Goal: Check status

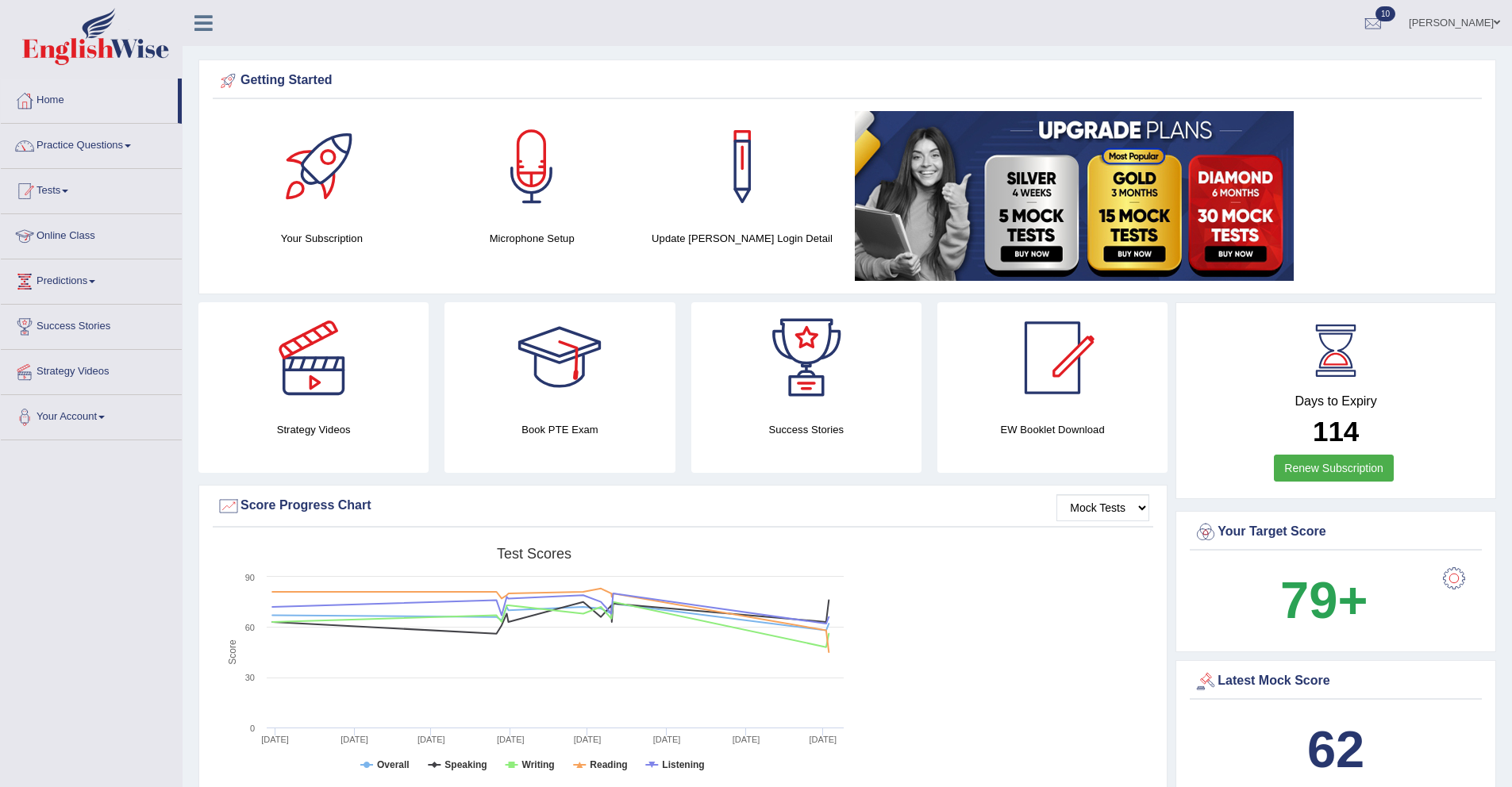
click at [67, 192] on link "Tests" at bounding box center [91, 188] width 181 height 39
click at [55, 283] on link "History" at bounding box center [103, 284] width 148 height 28
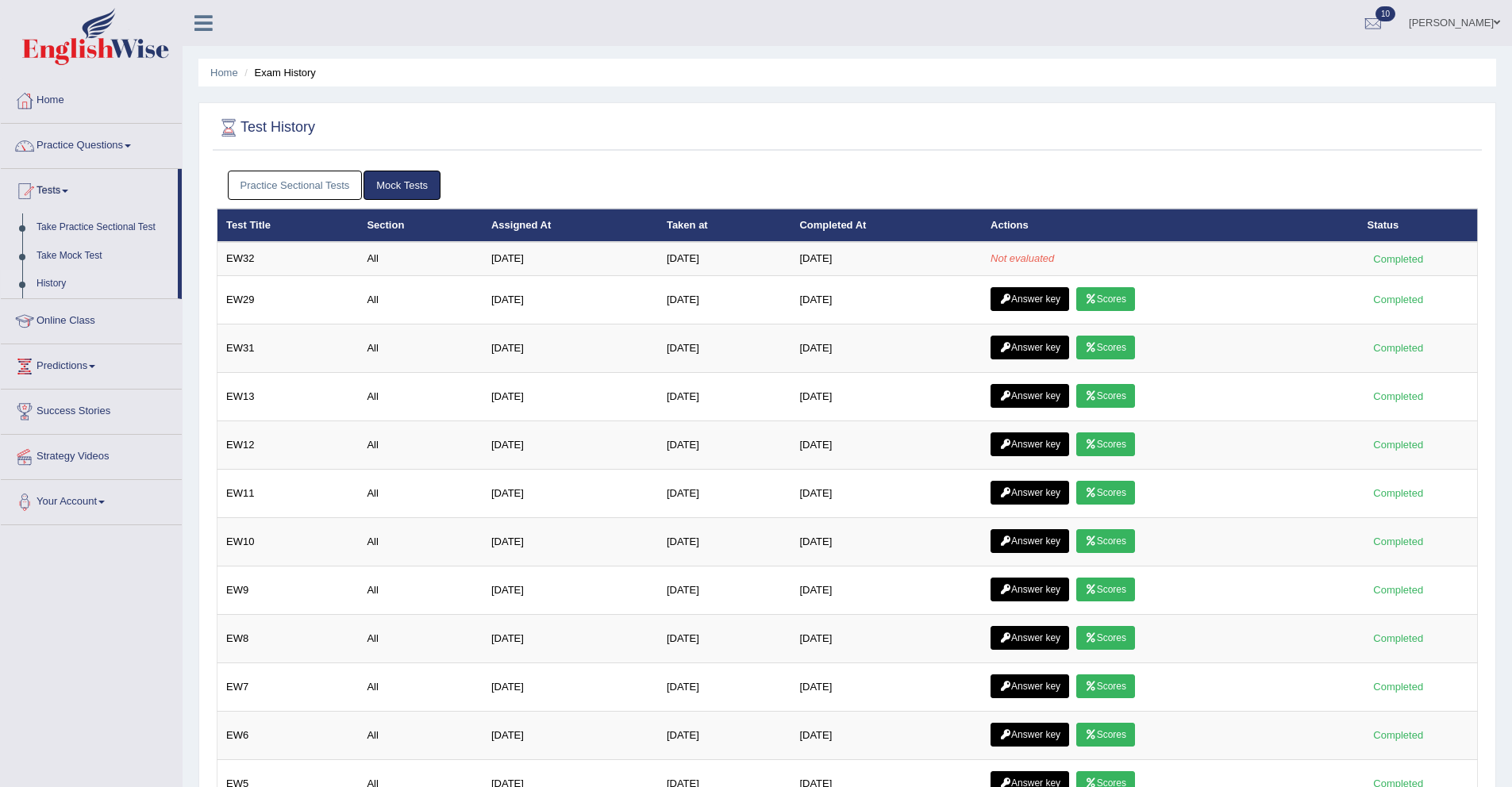
click at [725, 147] on div "Test History" at bounding box center [847, 130] width 1269 height 39
click at [58, 190] on link "Tests" at bounding box center [89, 188] width 177 height 39
click at [43, 186] on link "Tests" at bounding box center [91, 188] width 181 height 39
click at [57, 284] on link "History" at bounding box center [103, 284] width 148 height 28
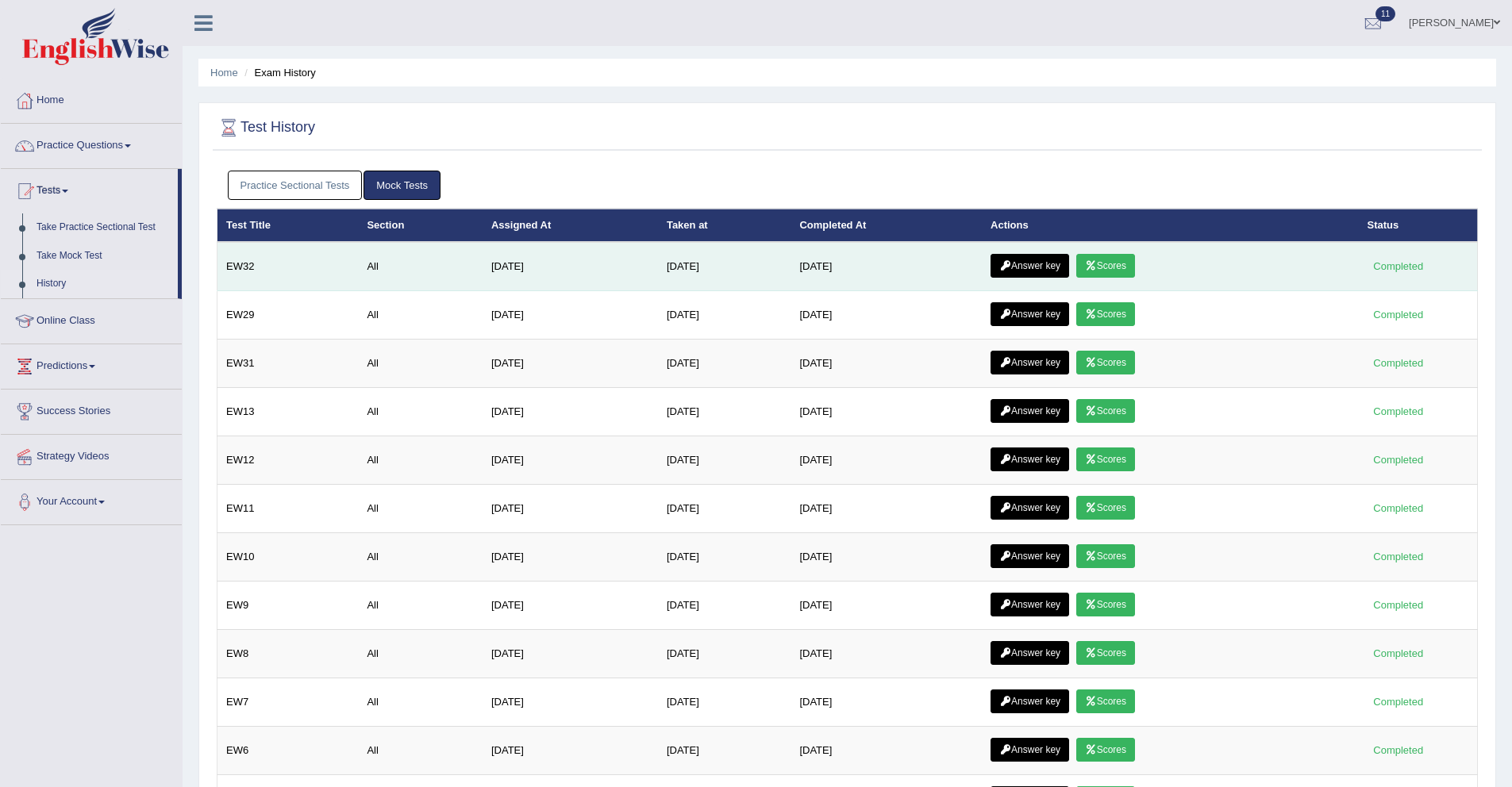
click at [1108, 269] on link "Scores" at bounding box center [1105, 265] width 59 height 23
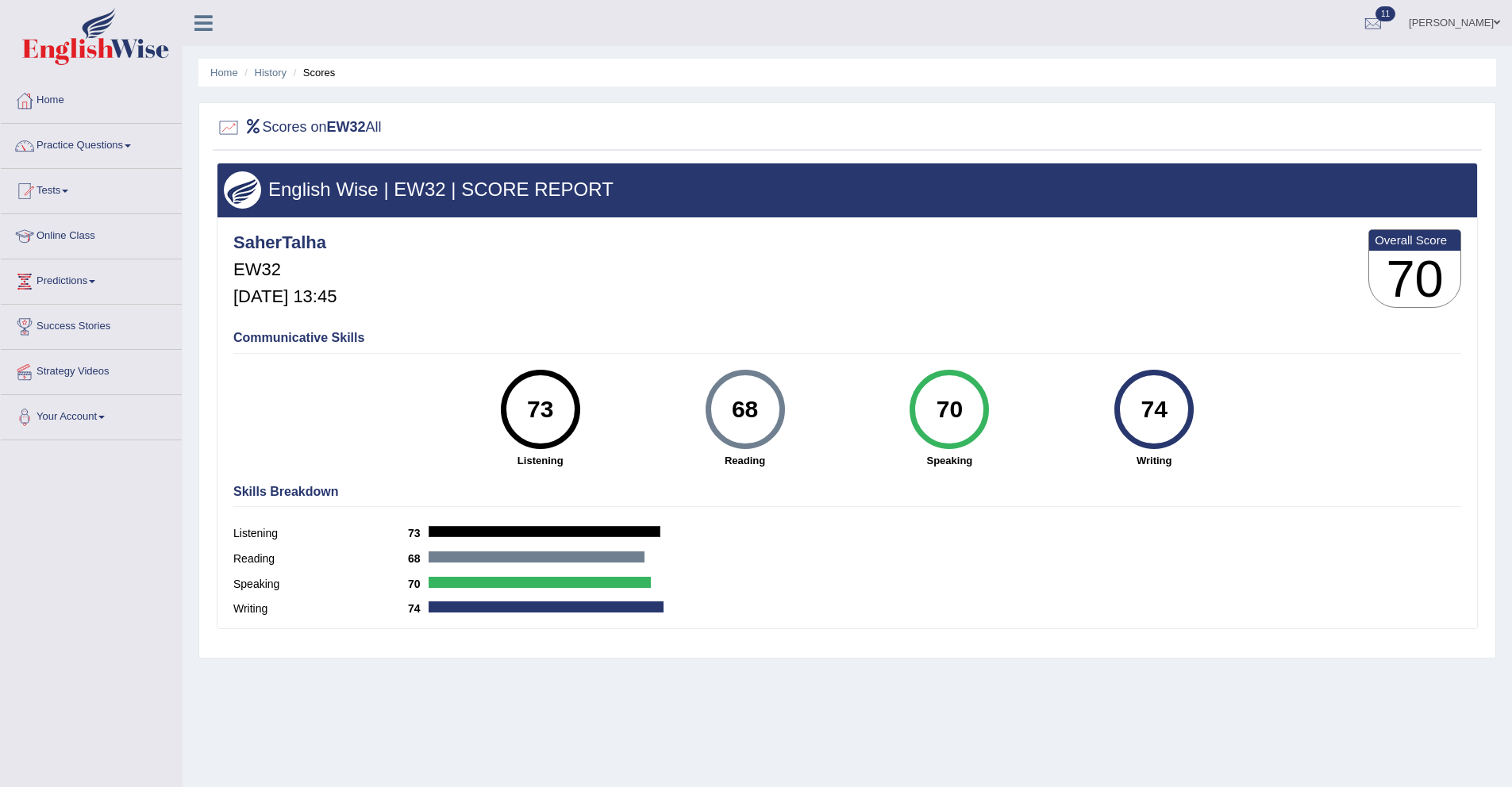
scroll to position [46, 0]
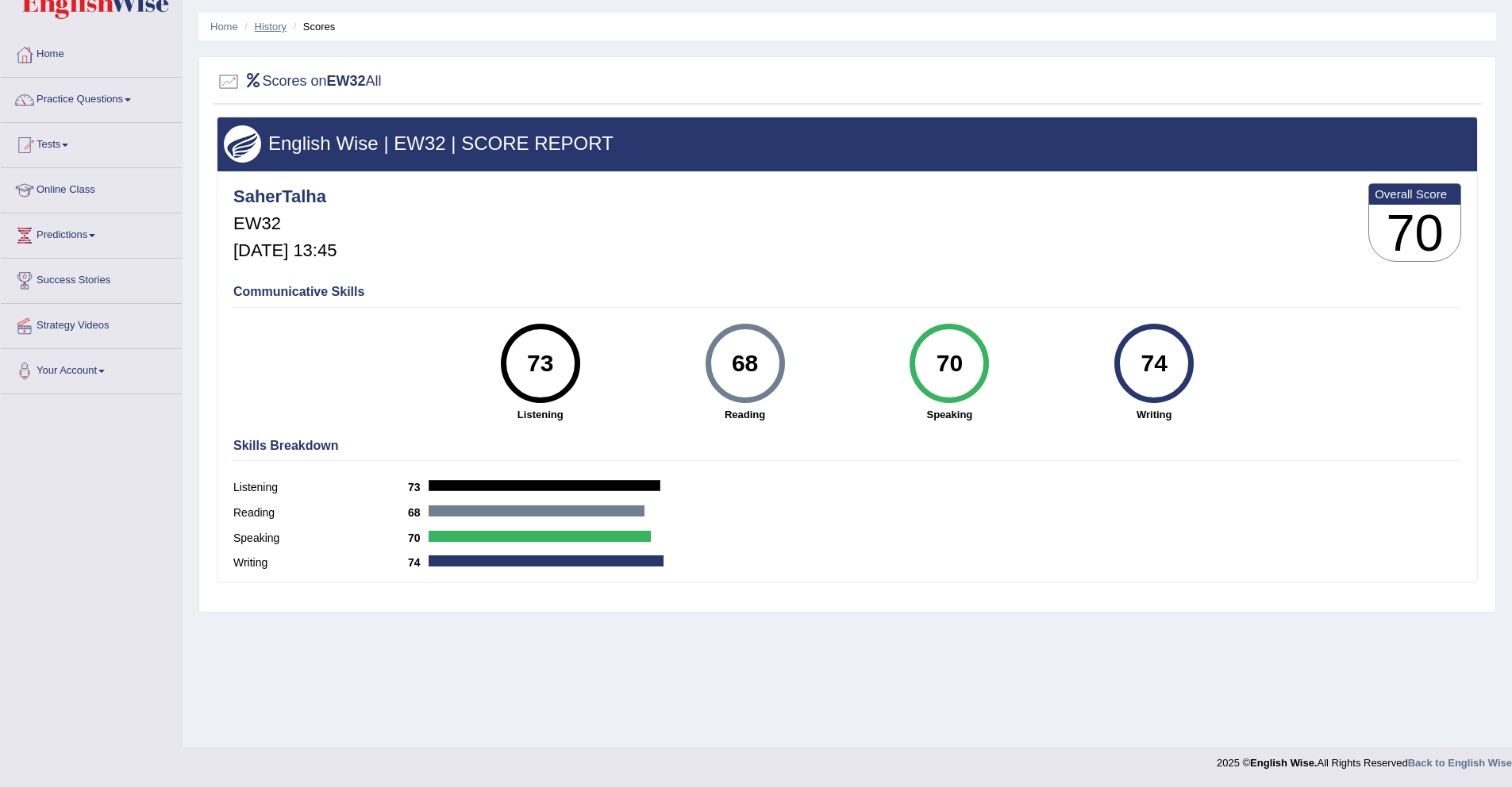
click at [279, 28] on link "History" at bounding box center [270, 27] width 32 height 12
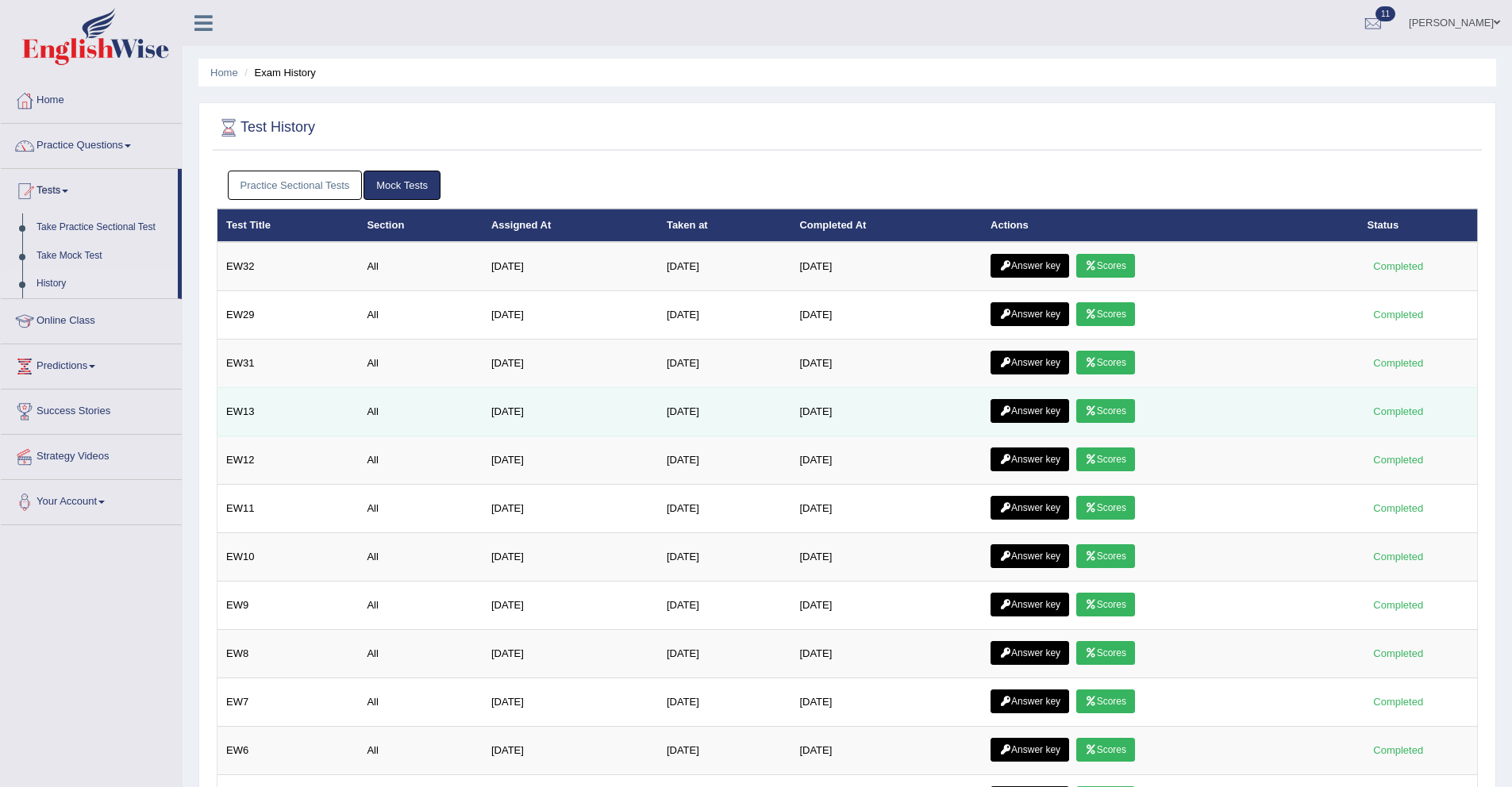
scroll to position [10, 0]
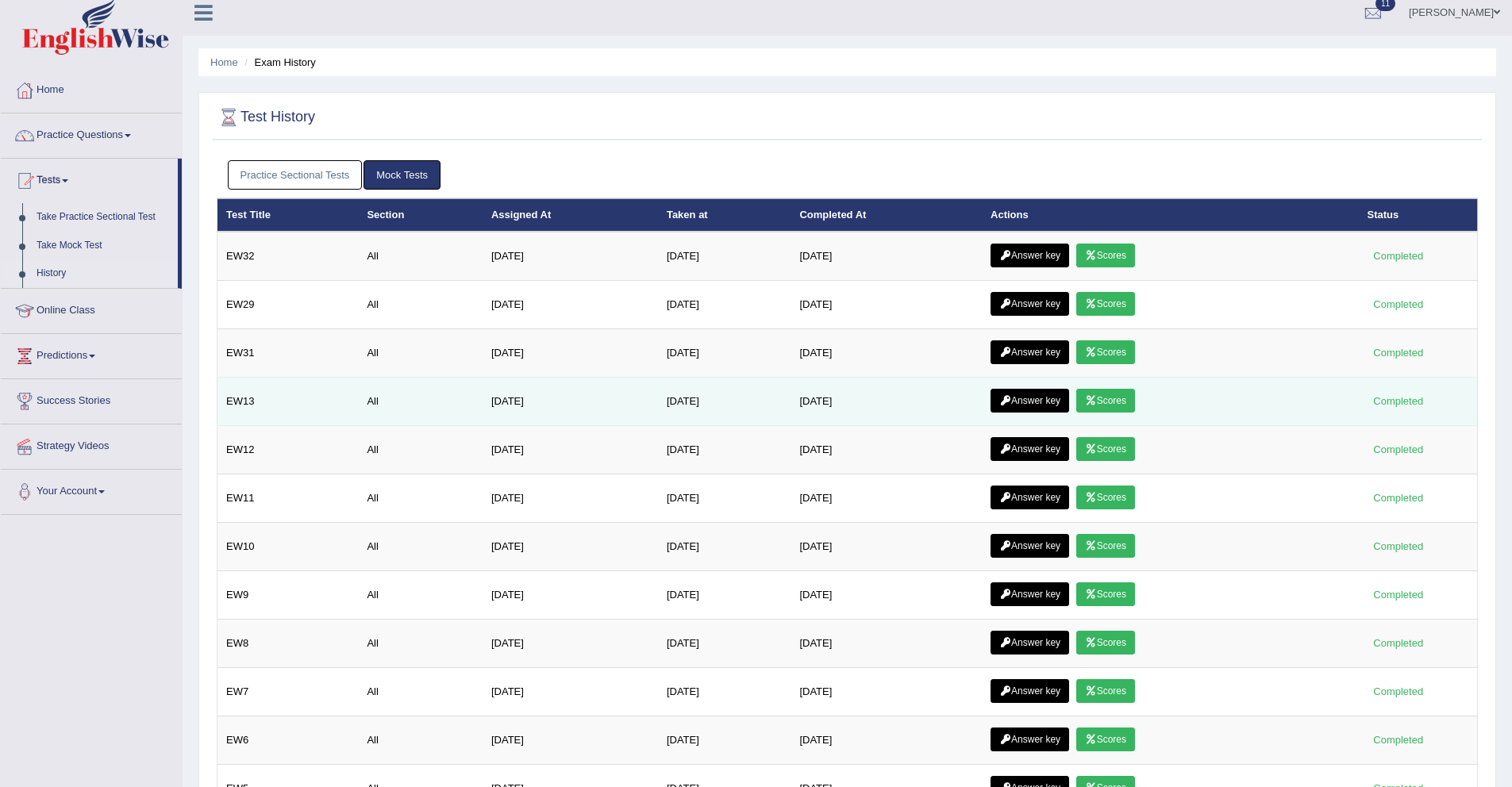
click at [1097, 405] on icon at bounding box center [1090, 400] width 12 height 9
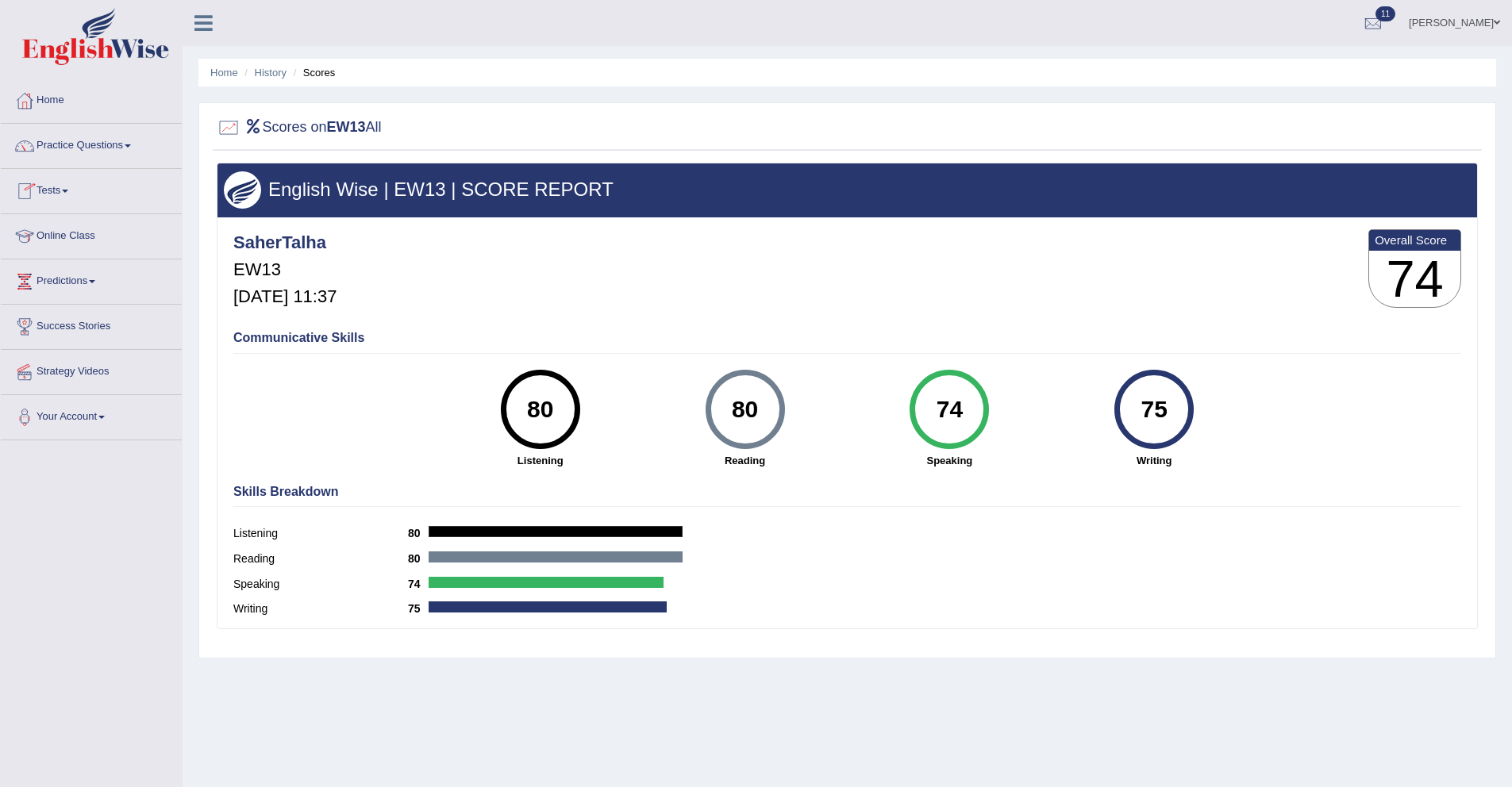
click at [64, 193] on link "Tests" at bounding box center [91, 188] width 181 height 39
click at [61, 284] on link "History" at bounding box center [103, 284] width 148 height 28
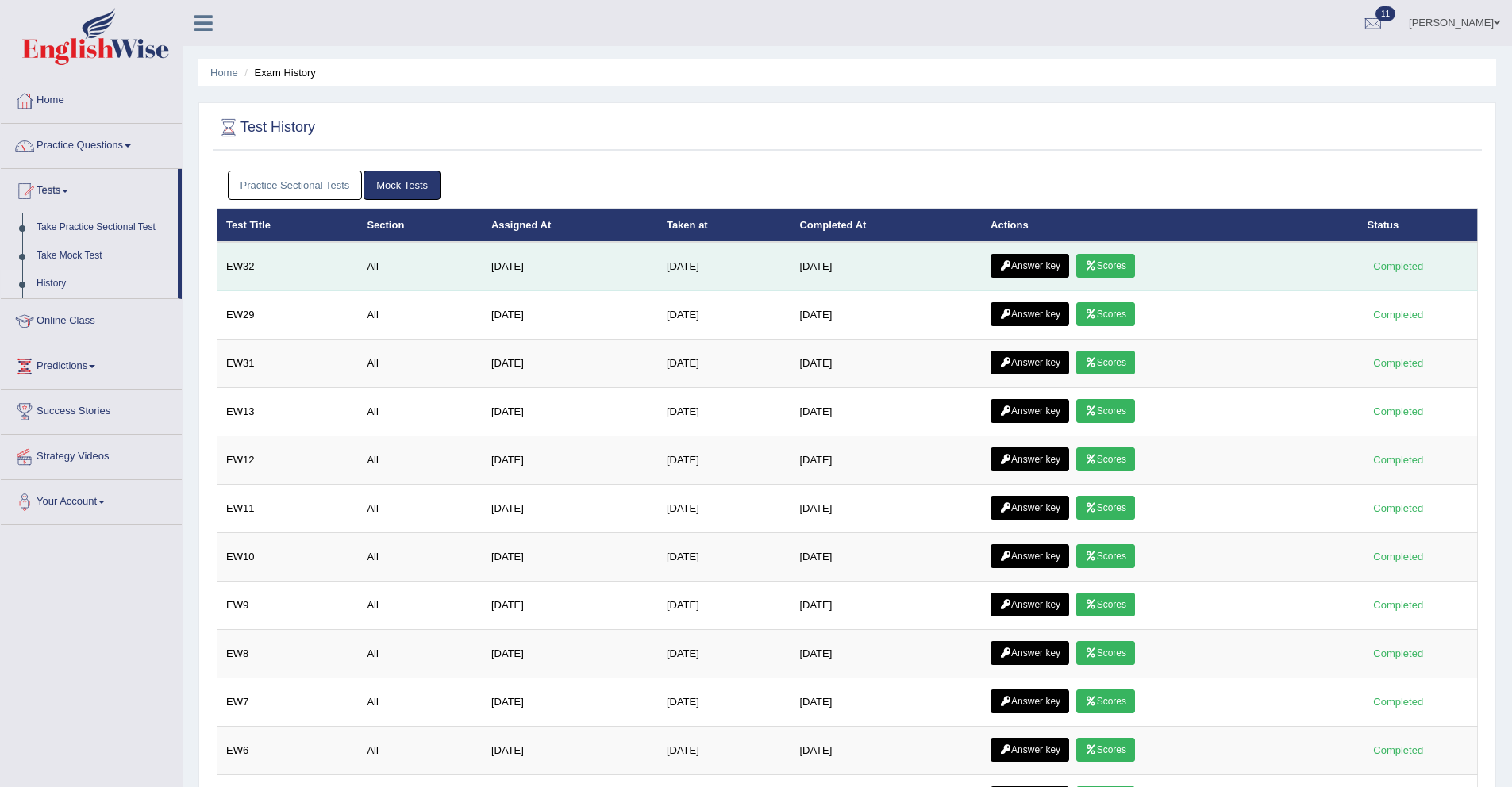
click at [1111, 266] on link "Scores" at bounding box center [1105, 265] width 59 height 23
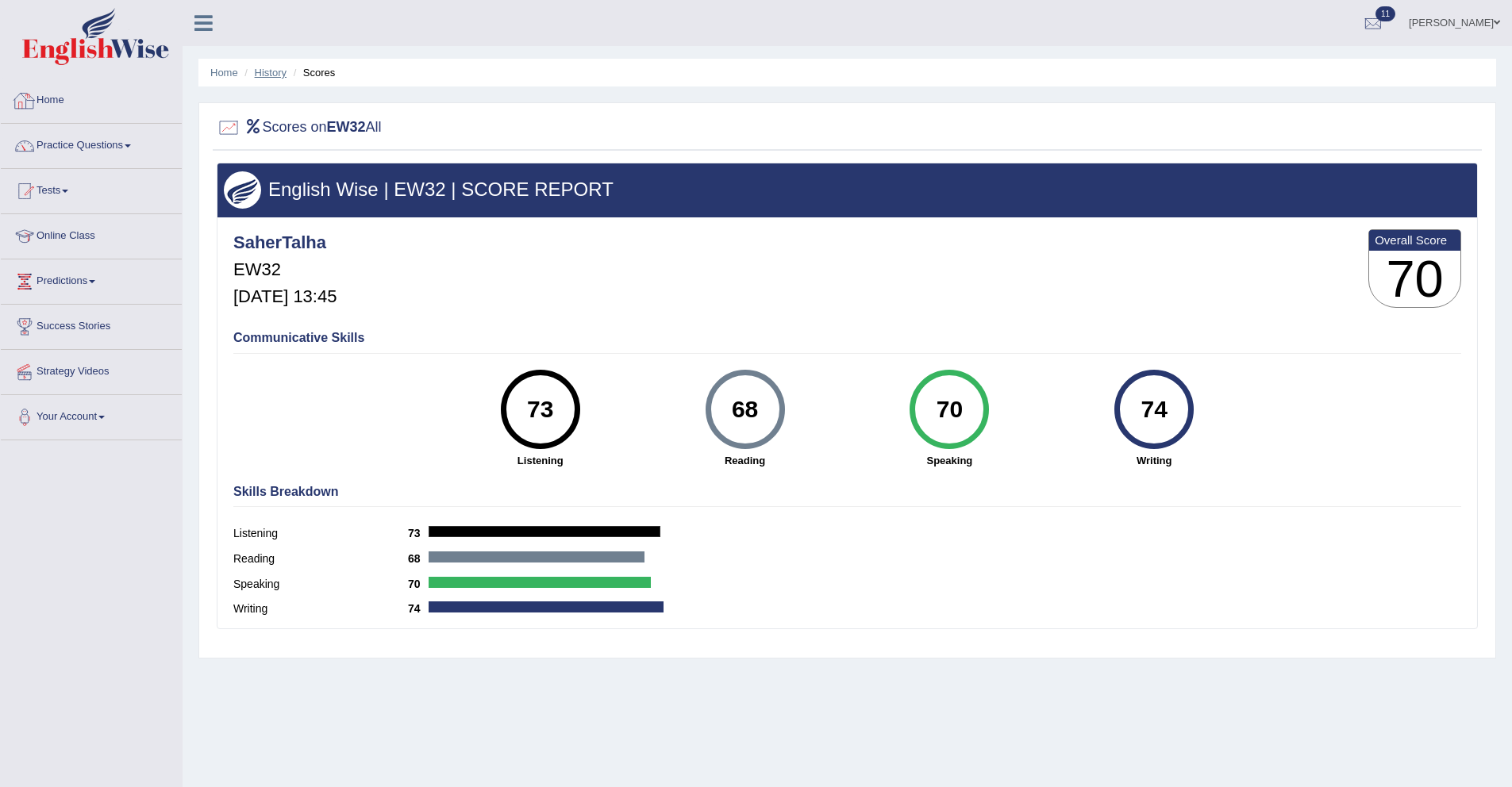
click at [274, 68] on link "History" at bounding box center [270, 73] width 32 height 12
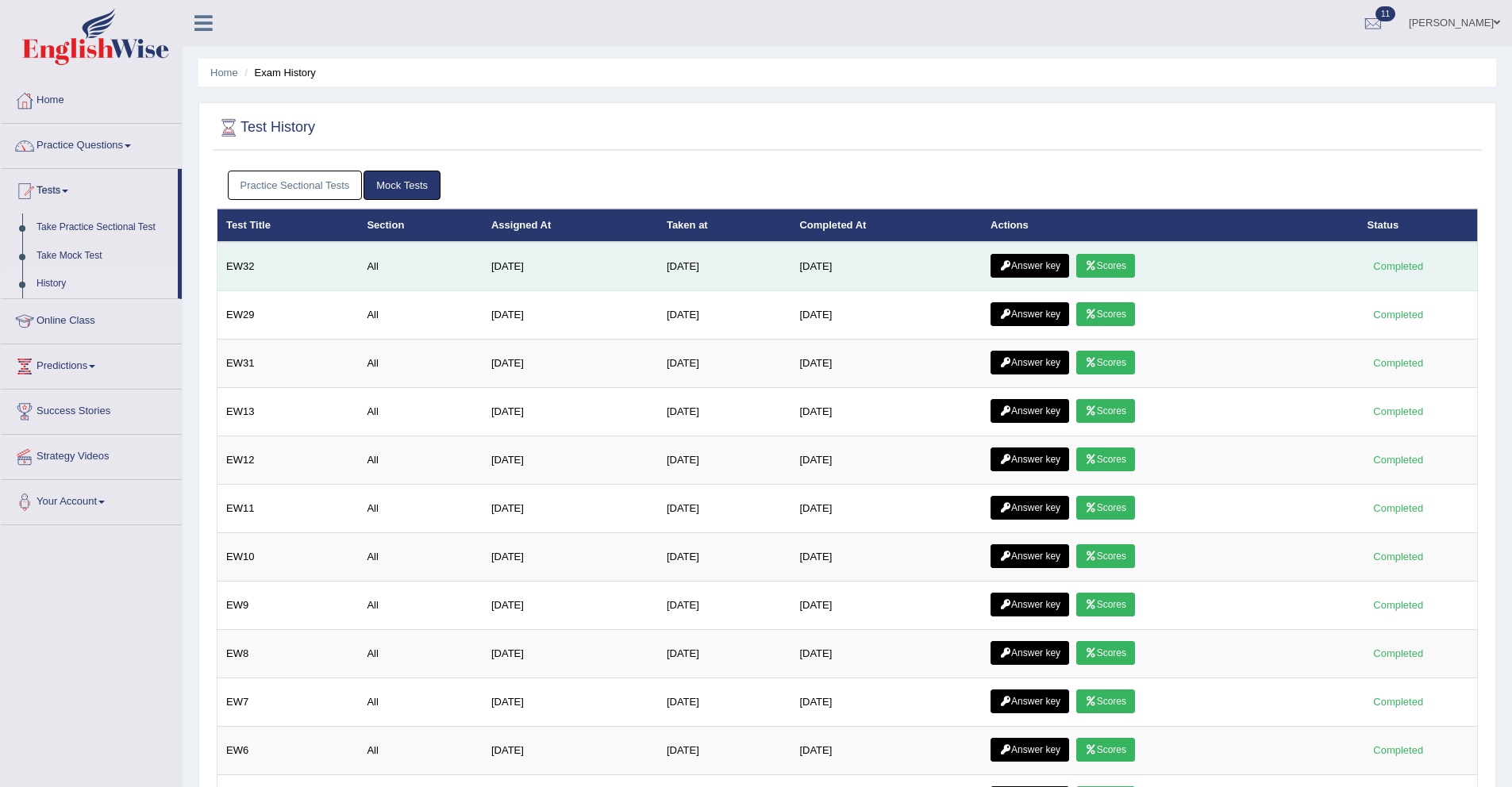
click at [1032, 268] on link "Answer key" at bounding box center [1030, 265] width 79 height 23
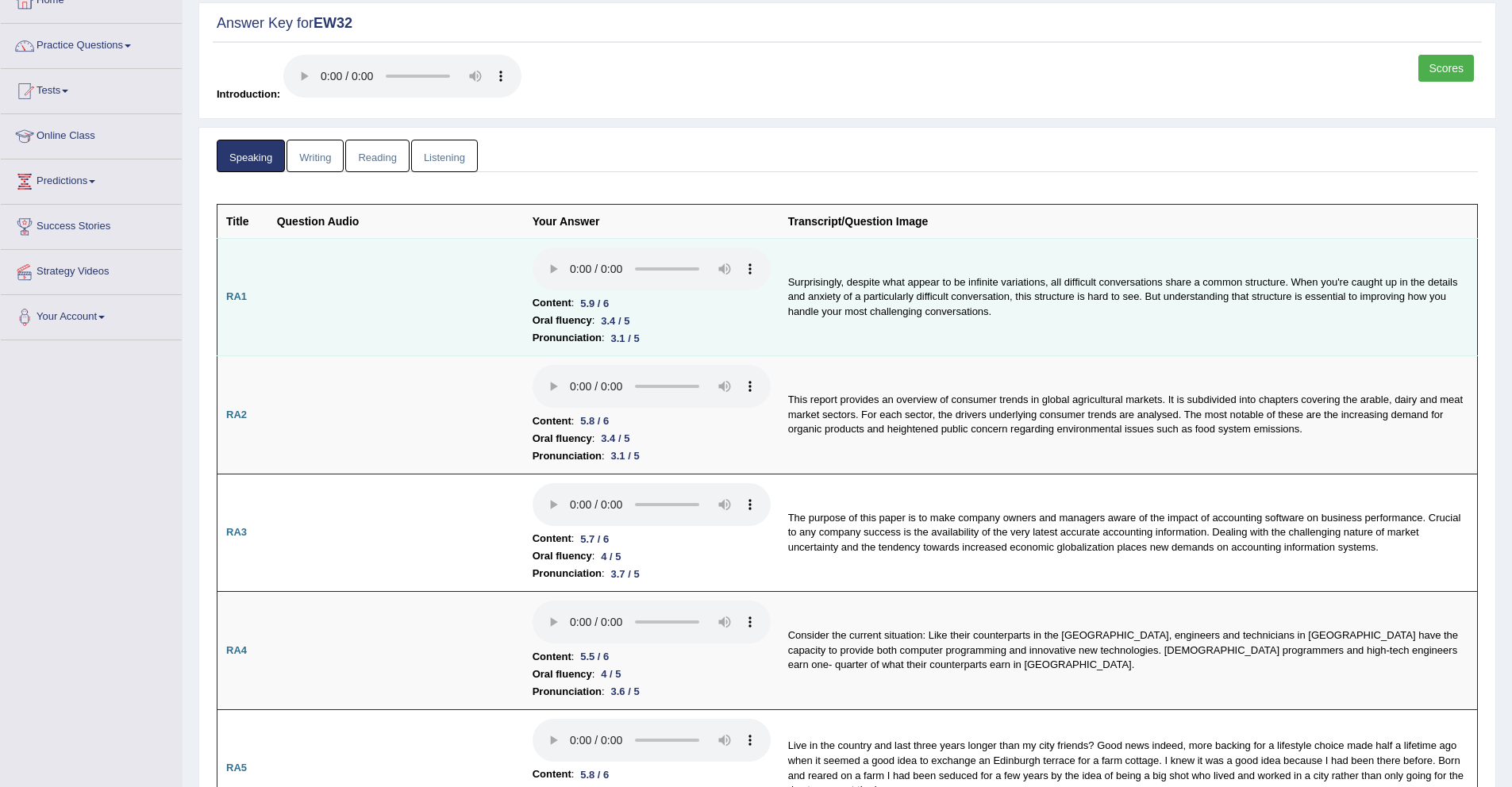
scroll to position [120, 0]
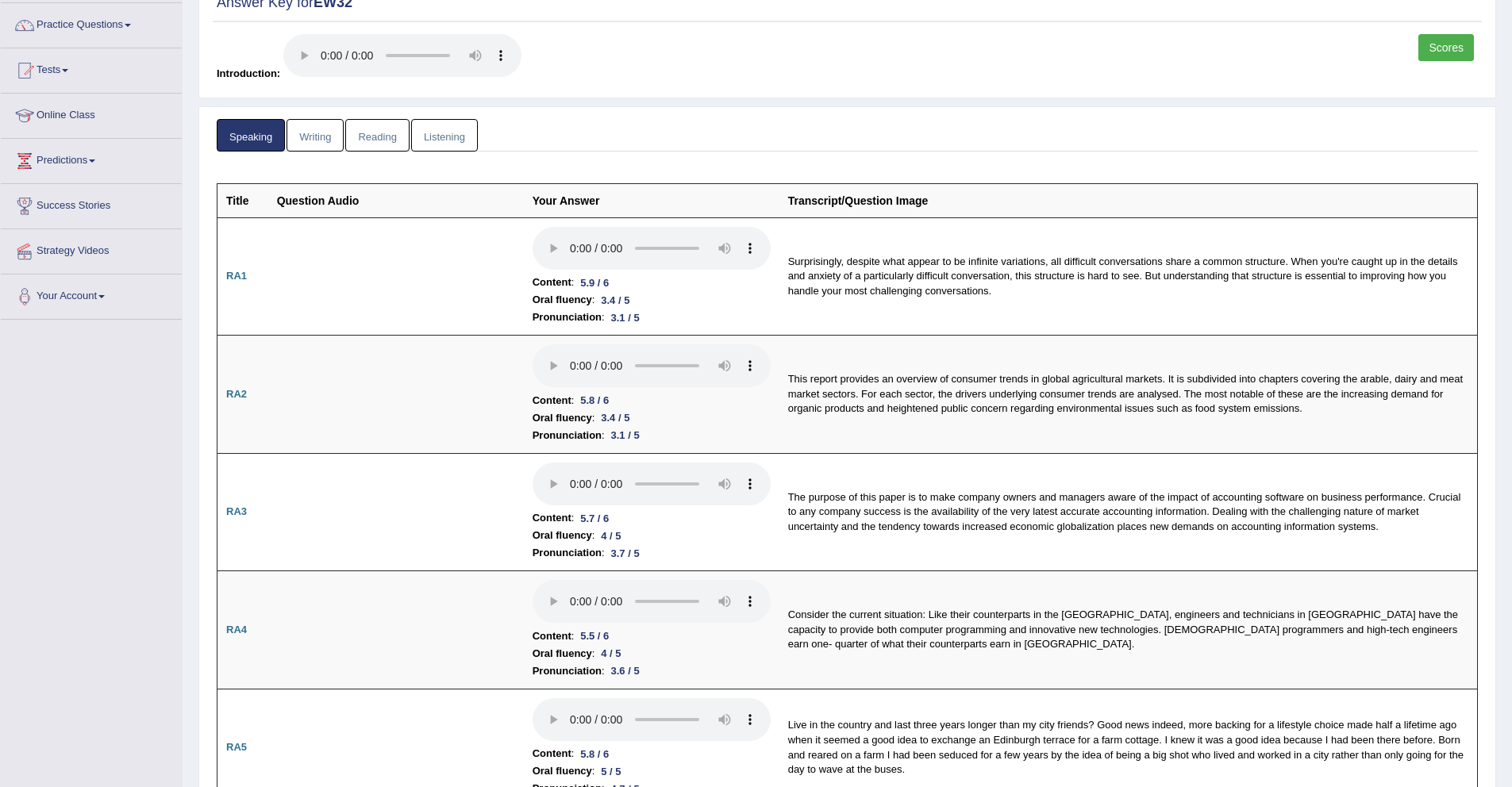
click at [320, 137] on link "Writing" at bounding box center [315, 135] width 57 height 33
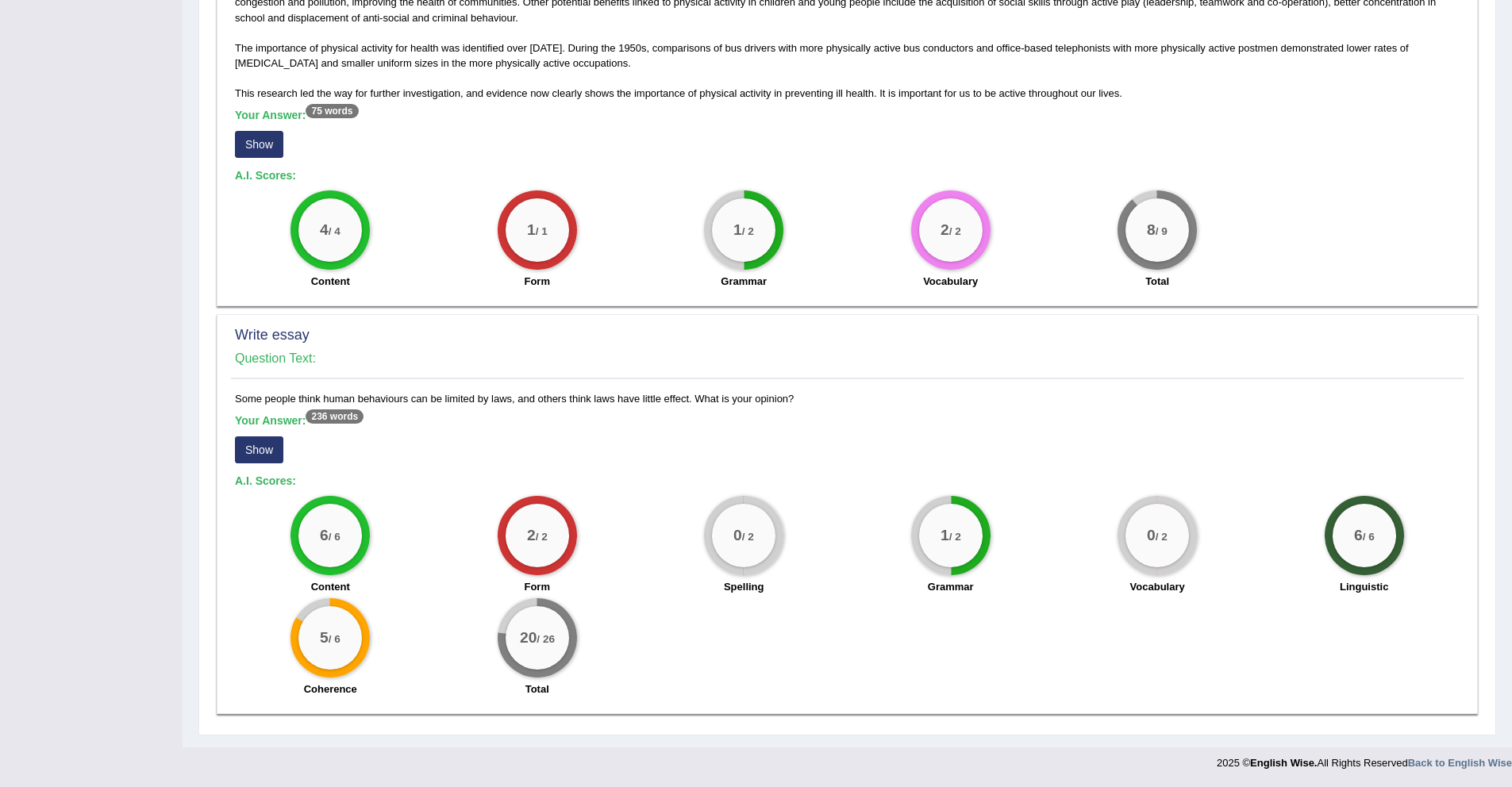
scroll to position [689, 0]
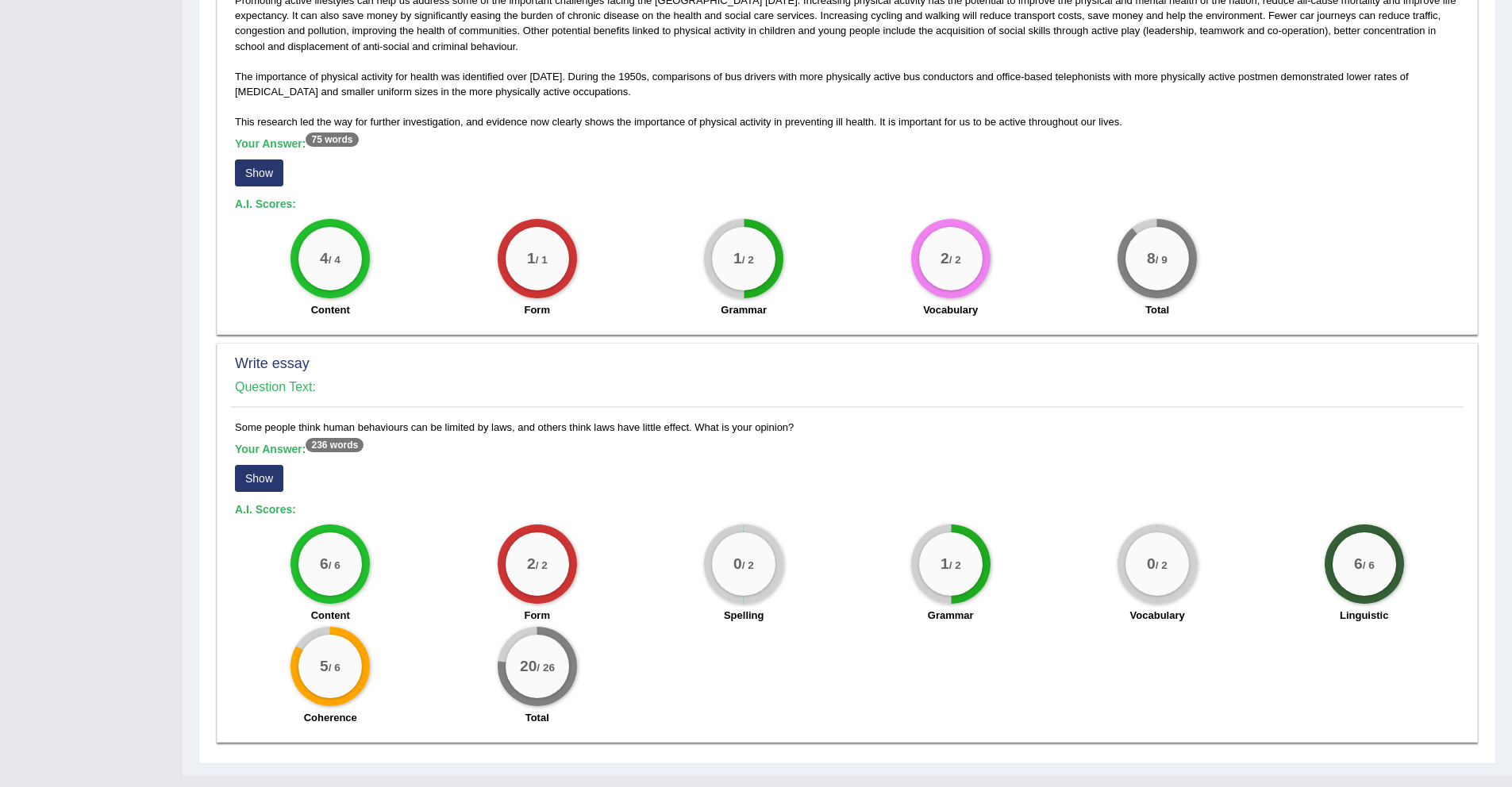
click at [270, 485] on button "Show" at bounding box center [259, 478] width 49 height 27
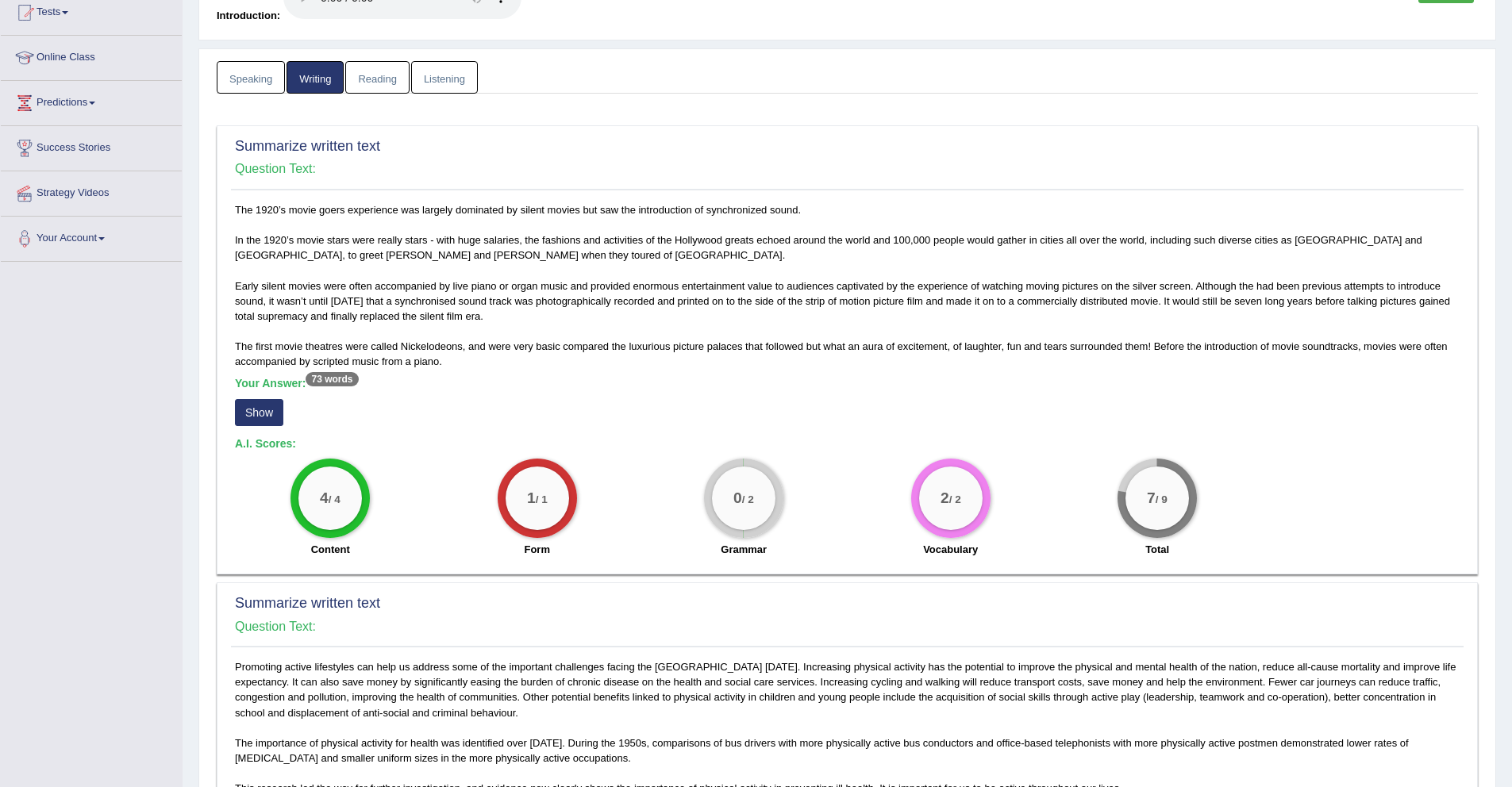
scroll to position [0, 0]
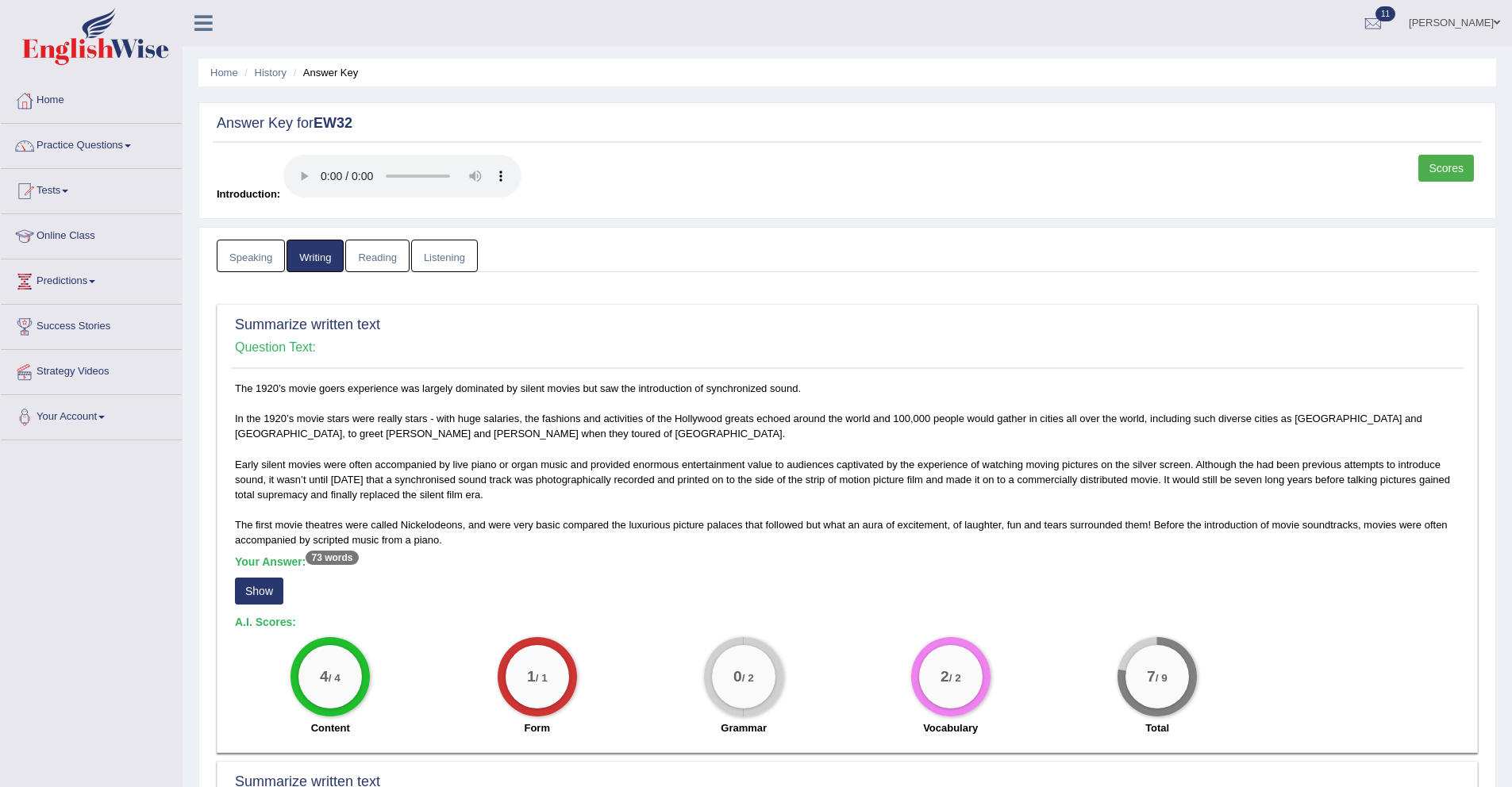
click at [434, 268] on link "Listening" at bounding box center [444, 255] width 67 height 33
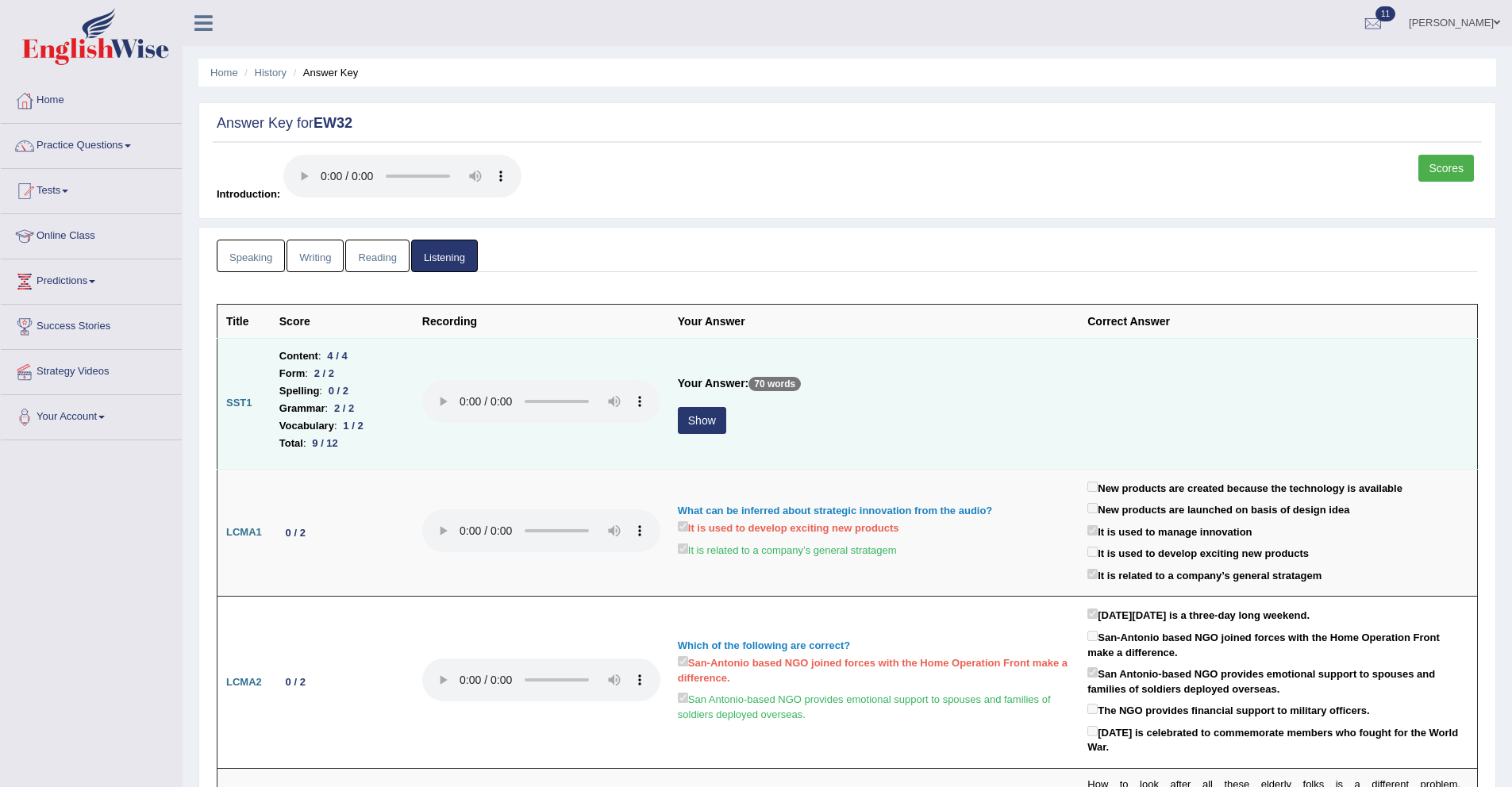
click at [716, 431] on button "Show" at bounding box center [702, 420] width 49 height 27
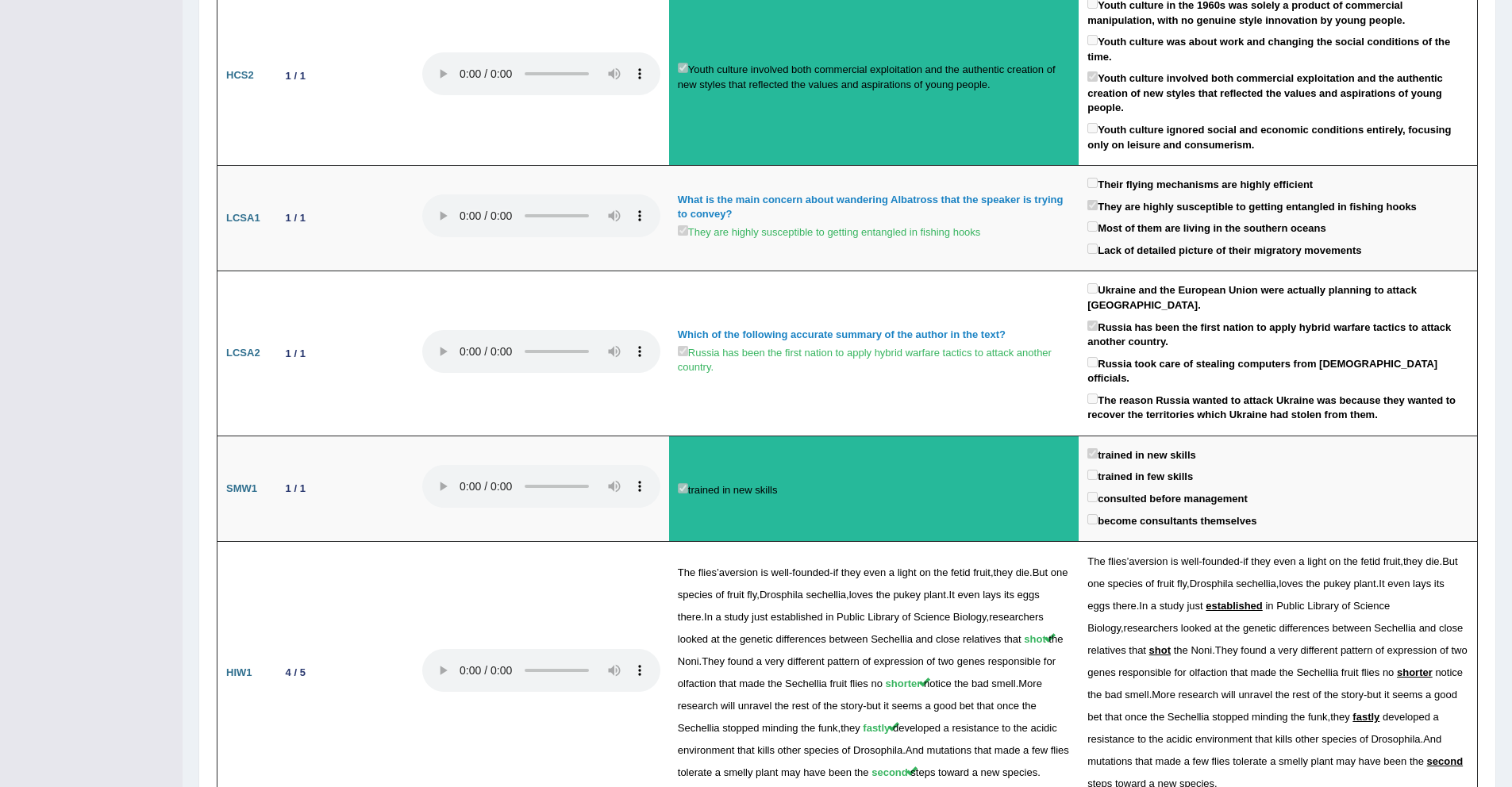
scroll to position [1592, 0]
